Goal: Information Seeking & Learning: Learn about a topic

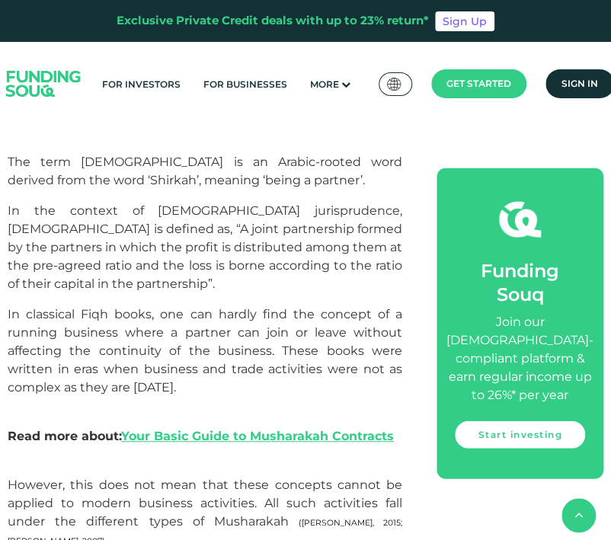
scroll to position [702, 0]
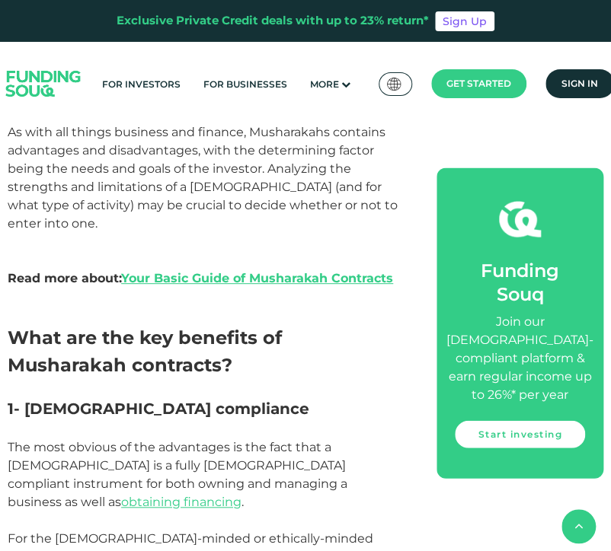
scroll to position [816, 0]
